Goal: Book appointment/travel/reservation

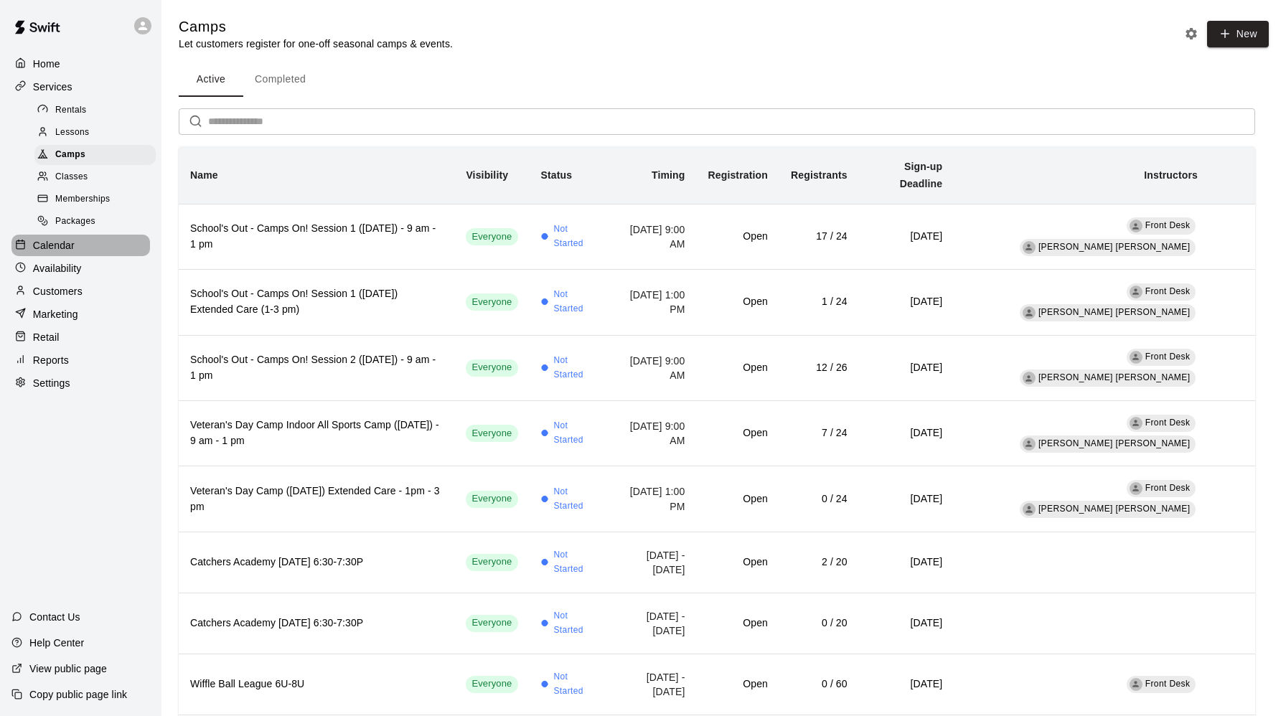
click at [60, 246] on p "Calendar" at bounding box center [54, 245] width 42 height 14
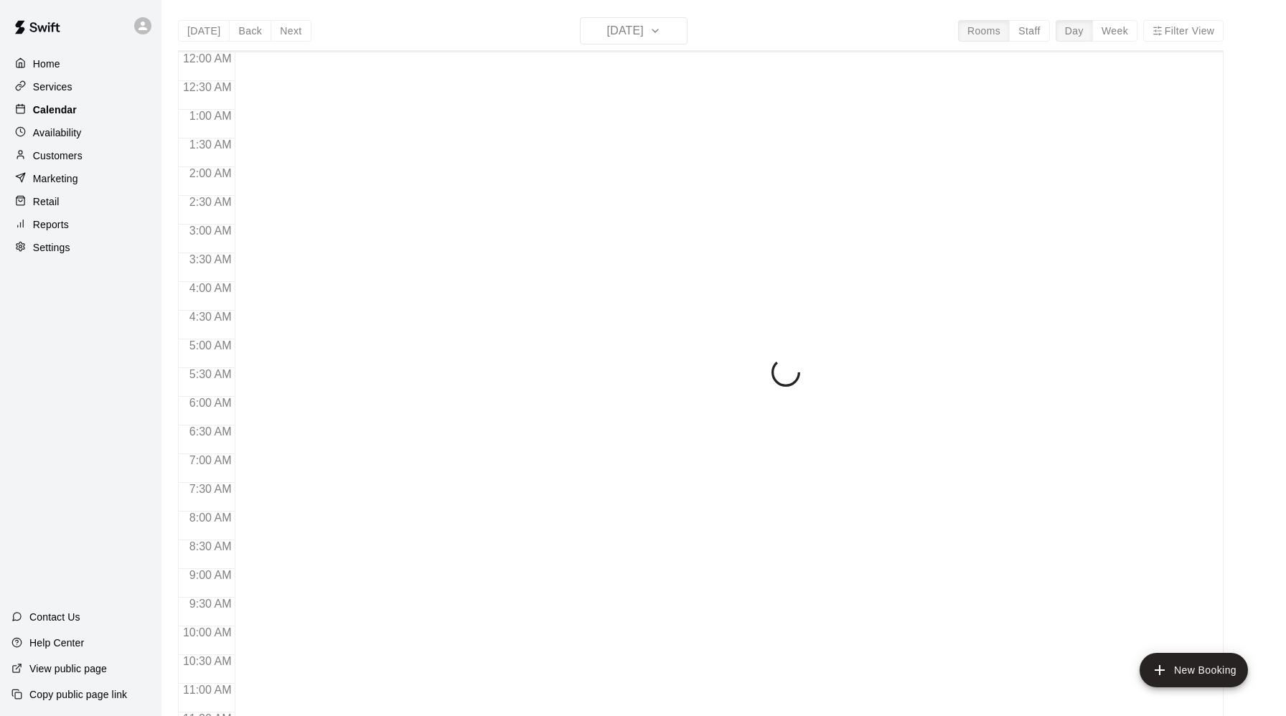
scroll to position [698, 0]
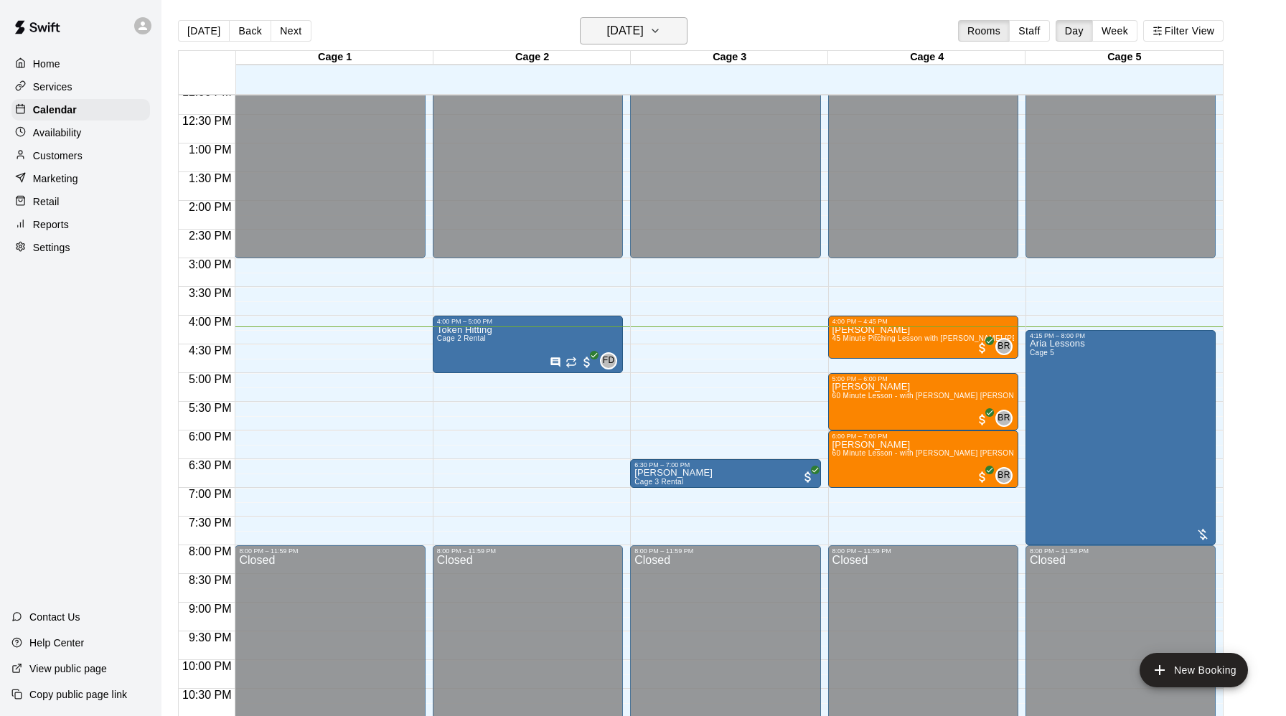
click at [661, 32] on icon "button" at bounding box center [654, 30] width 11 height 17
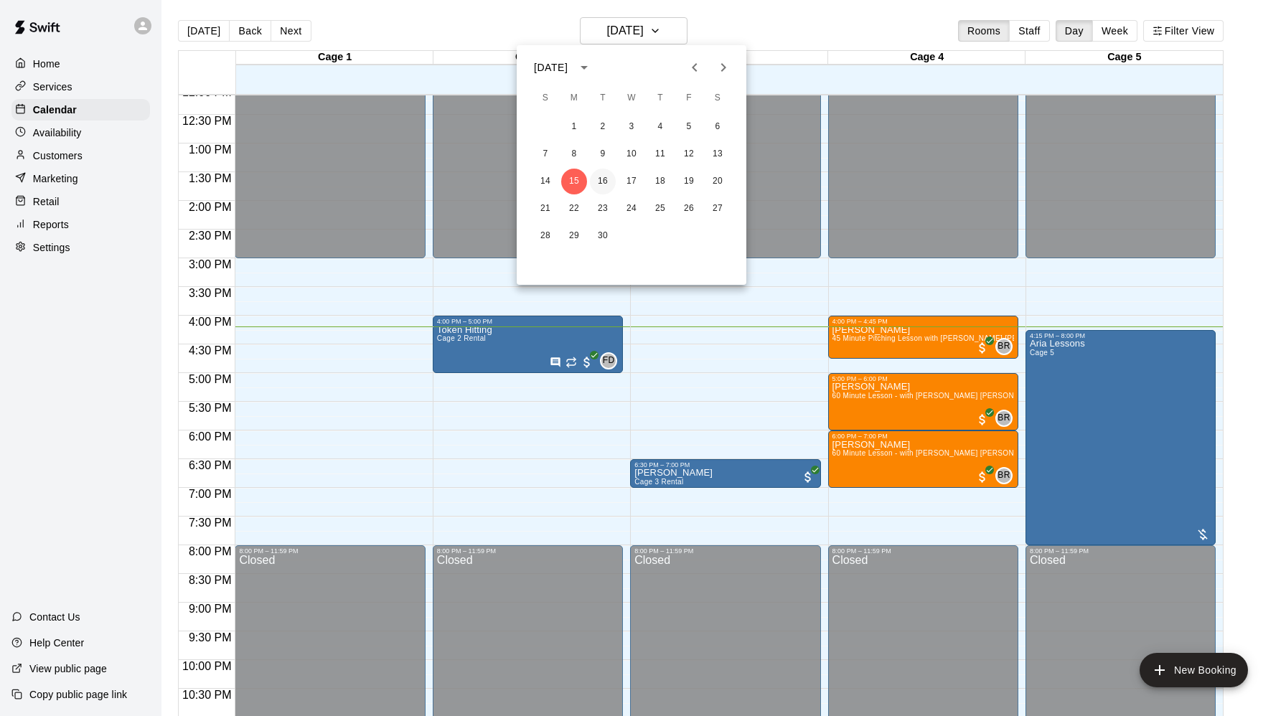
click at [605, 177] on button "16" at bounding box center [603, 182] width 26 height 26
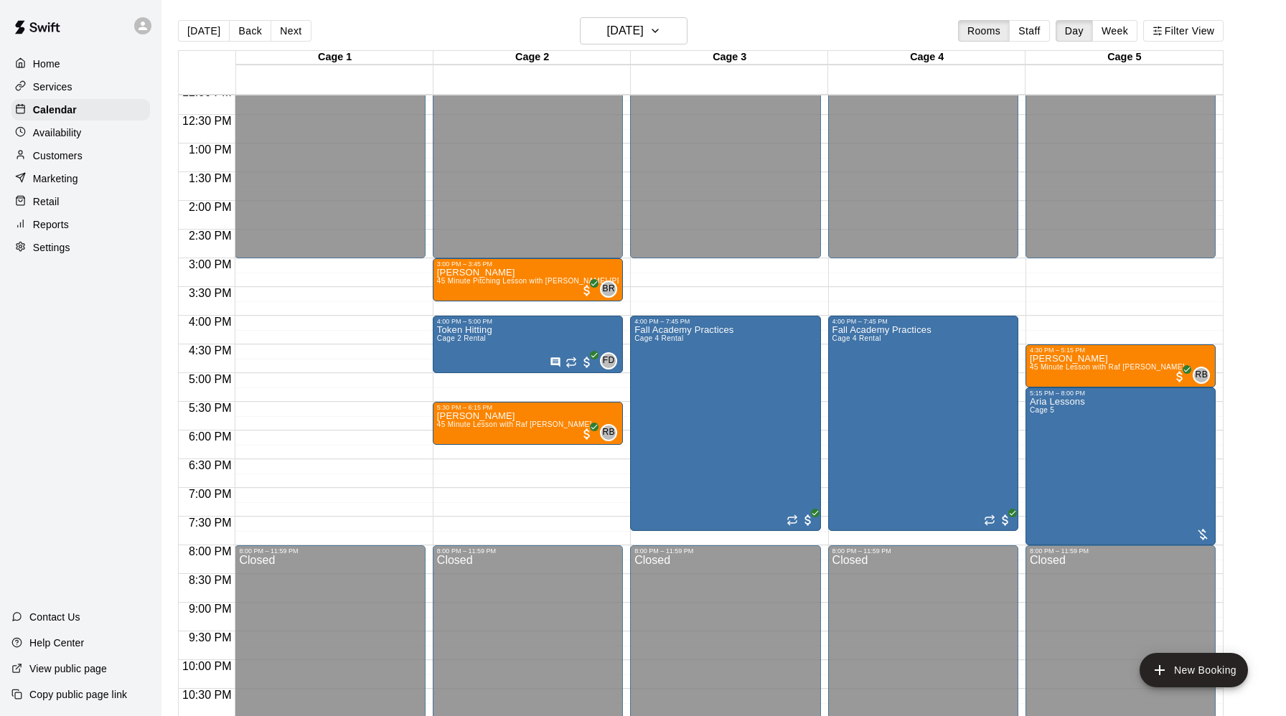
click at [488, 385] on div "12:00 AM – 3:00 PM Closed 3:00 PM – 3:45 PM [PERSON_NAME] 45 Minute Pitching Le…" at bounding box center [528, 86] width 190 height 1378
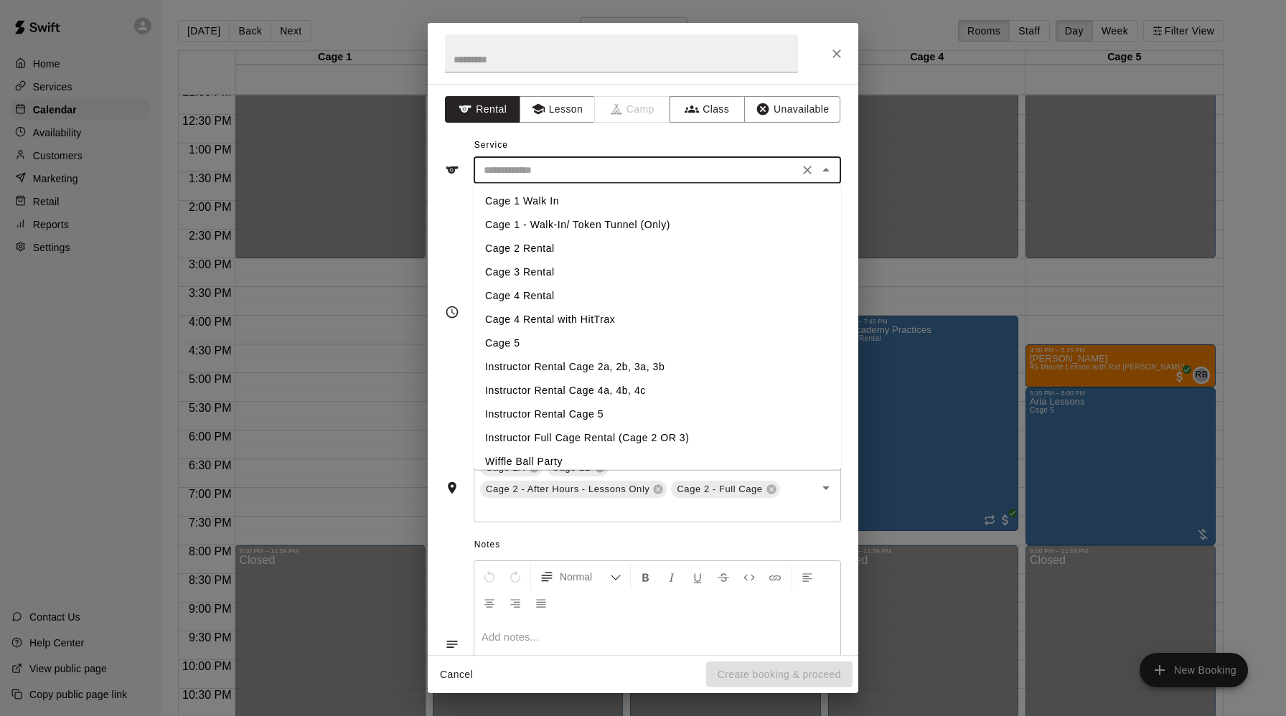
click at [533, 170] on input "text" at bounding box center [636, 170] width 316 height 18
click at [525, 243] on li "Cage 2 Rental" at bounding box center [657, 249] width 367 height 24
type input "**********"
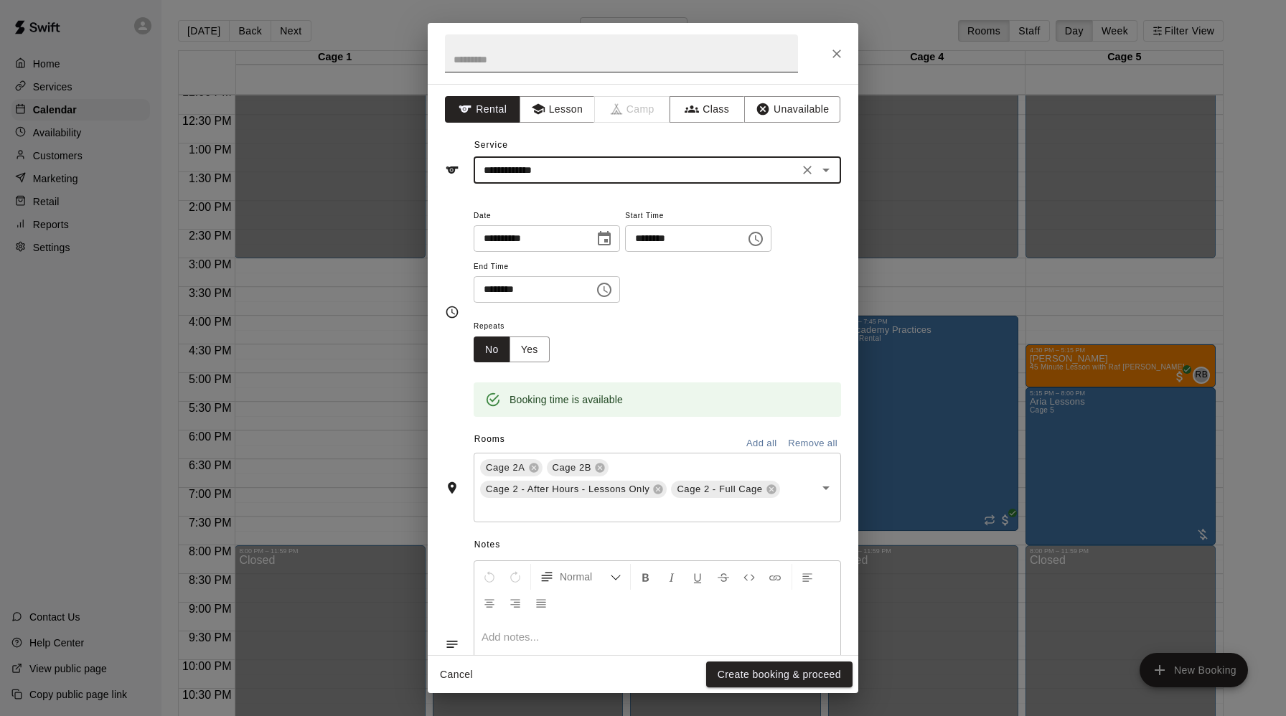
click at [502, 55] on input "text" at bounding box center [621, 53] width 353 height 38
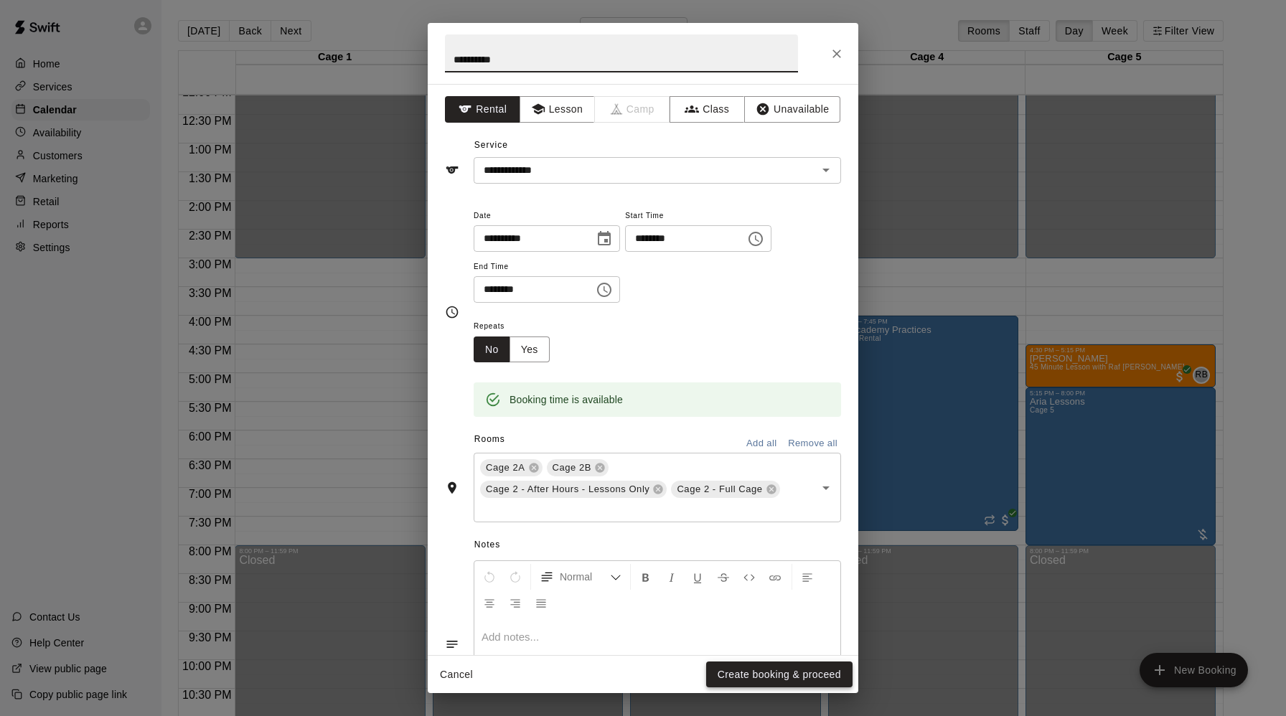
type input "**********"
click at [762, 678] on button "Create booking & proceed" at bounding box center [779, 675] width 146 height 27
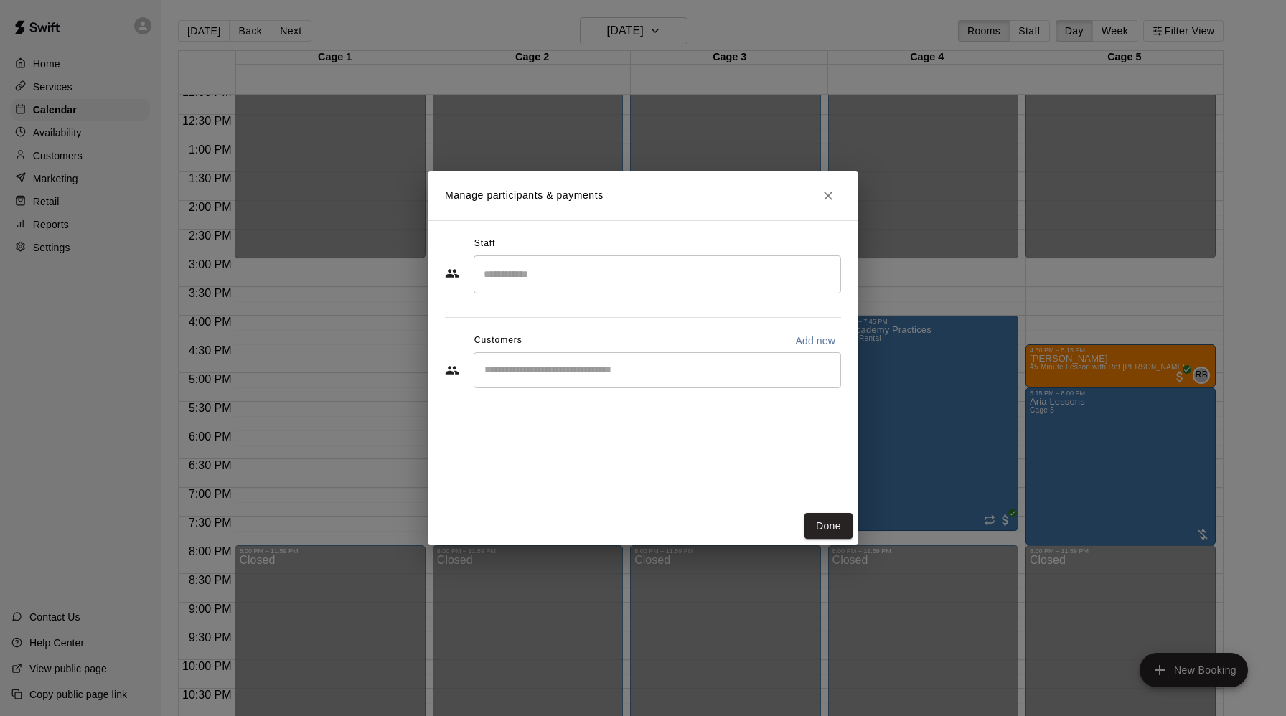
click at [533, 367] on input "Start typing to search customers..." at bounding box center [657, 370] width 355 height 14
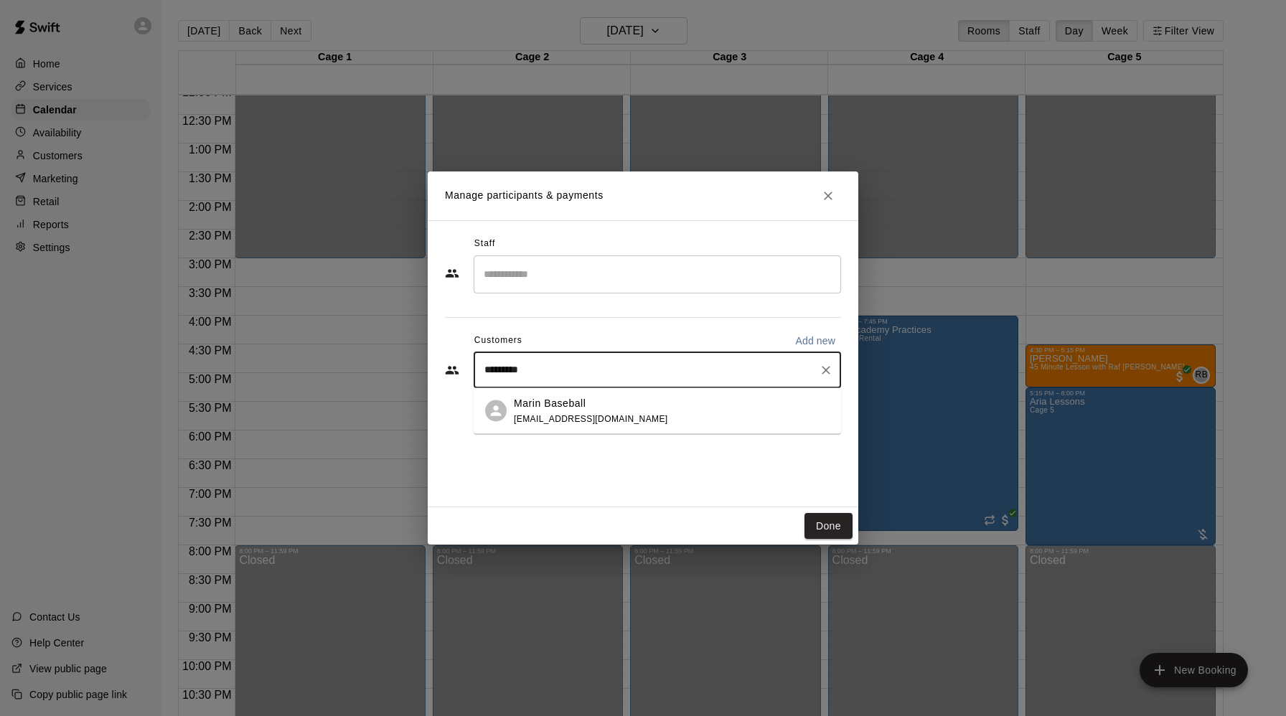
type input "**********"
click at [571, 411] on div "Marin Baseball [EMAIL_ADDRESS][DOMAIN_NAME]" at bounding box center [591, 410] width 154 height 31
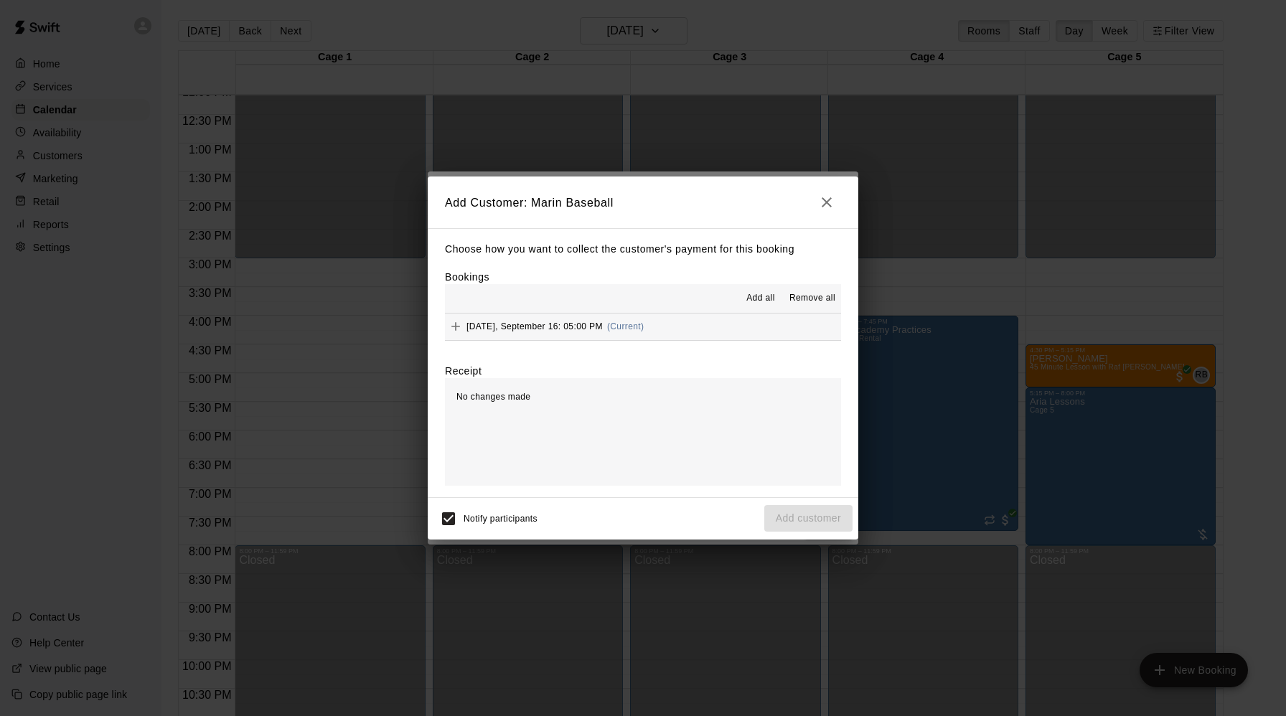
click at [456, 325] on icon "Add" at bounding box center [455, 326] width 9 height 9
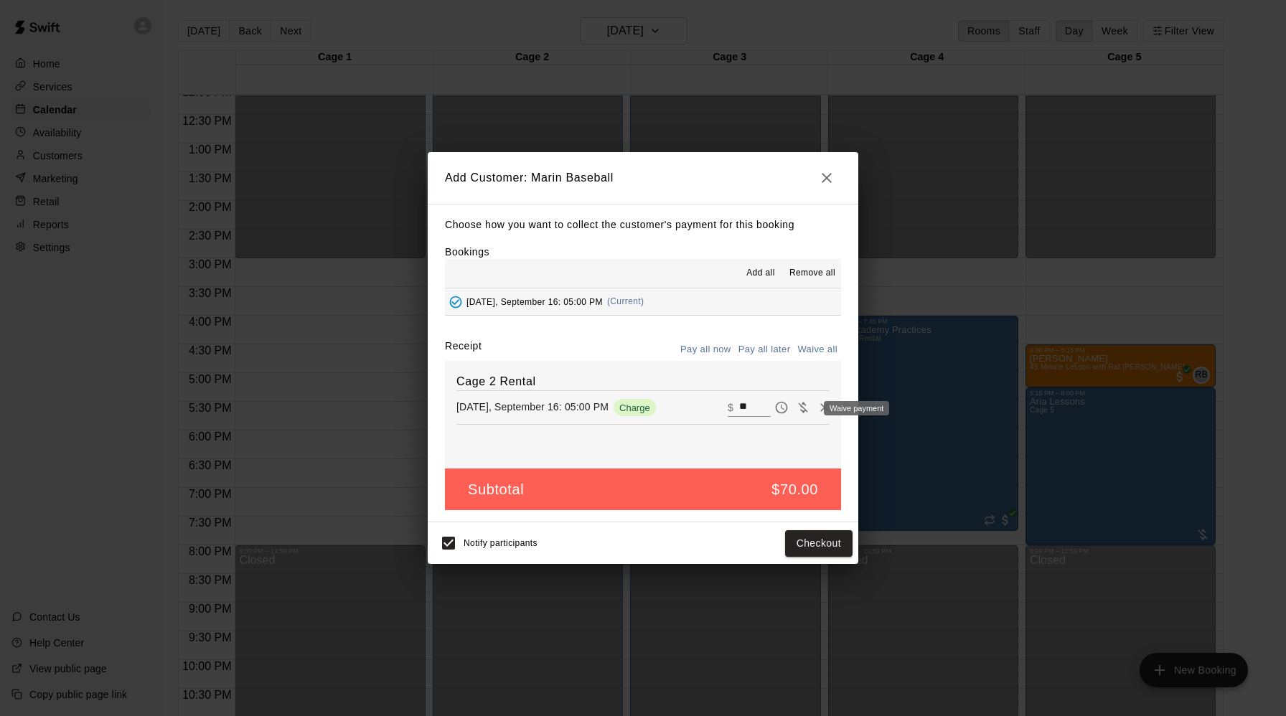
click at [804, 406] on icon "Waive payment" at bounding box center [803, 407] width 14 height 14
type input "*"
click at [812, 545] on button "Add customer" at bounding box center [808, 543] width 88 height 27
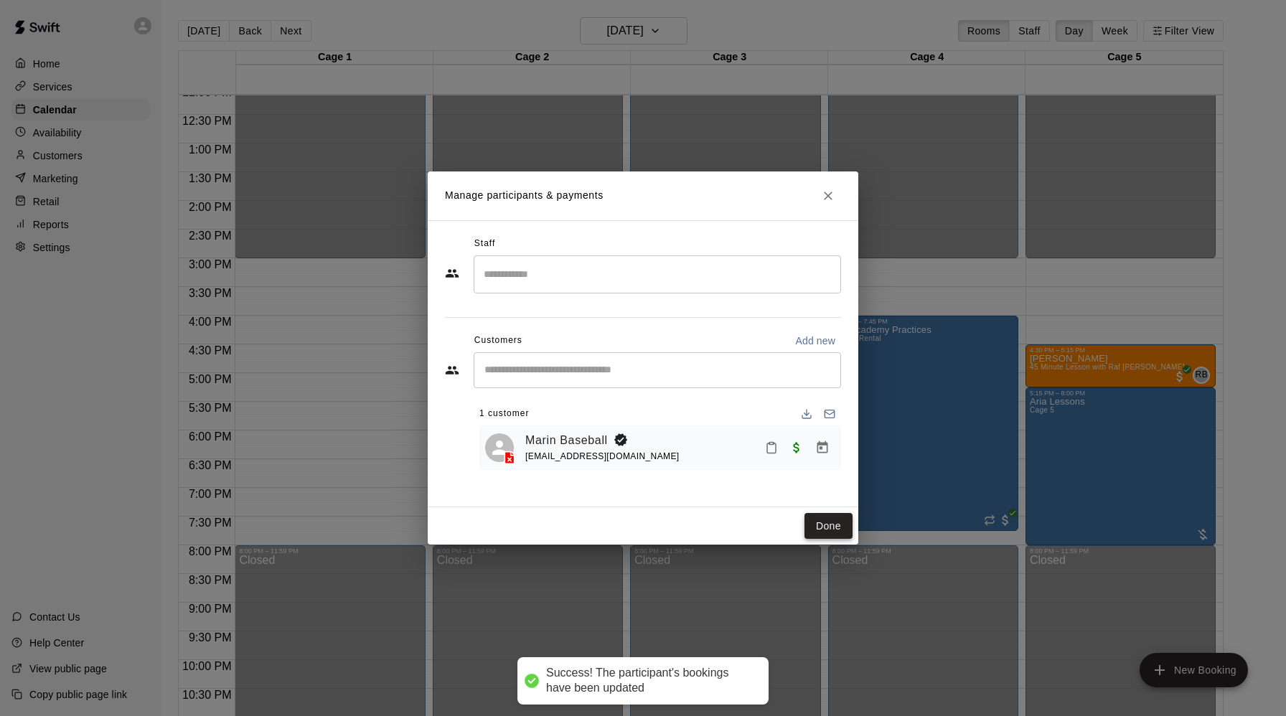
click at [830, 522] on button "Done" at bounding box center [828, 526] width 48 height 27
